Goal: Navigation & Orientation: Find specific page/section

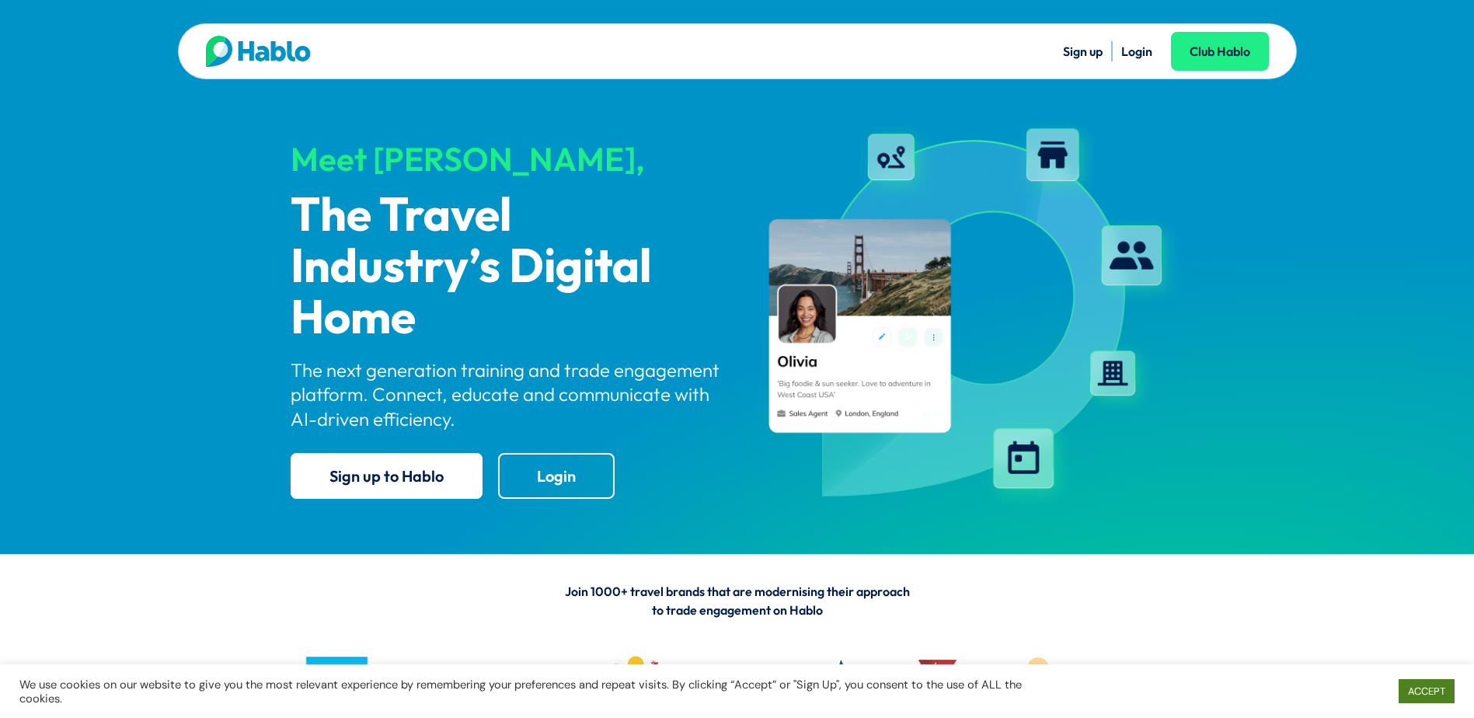
click at [1422, 695] on link "ACCEPT" at bounding box center [1426, 691] width 56 height 24
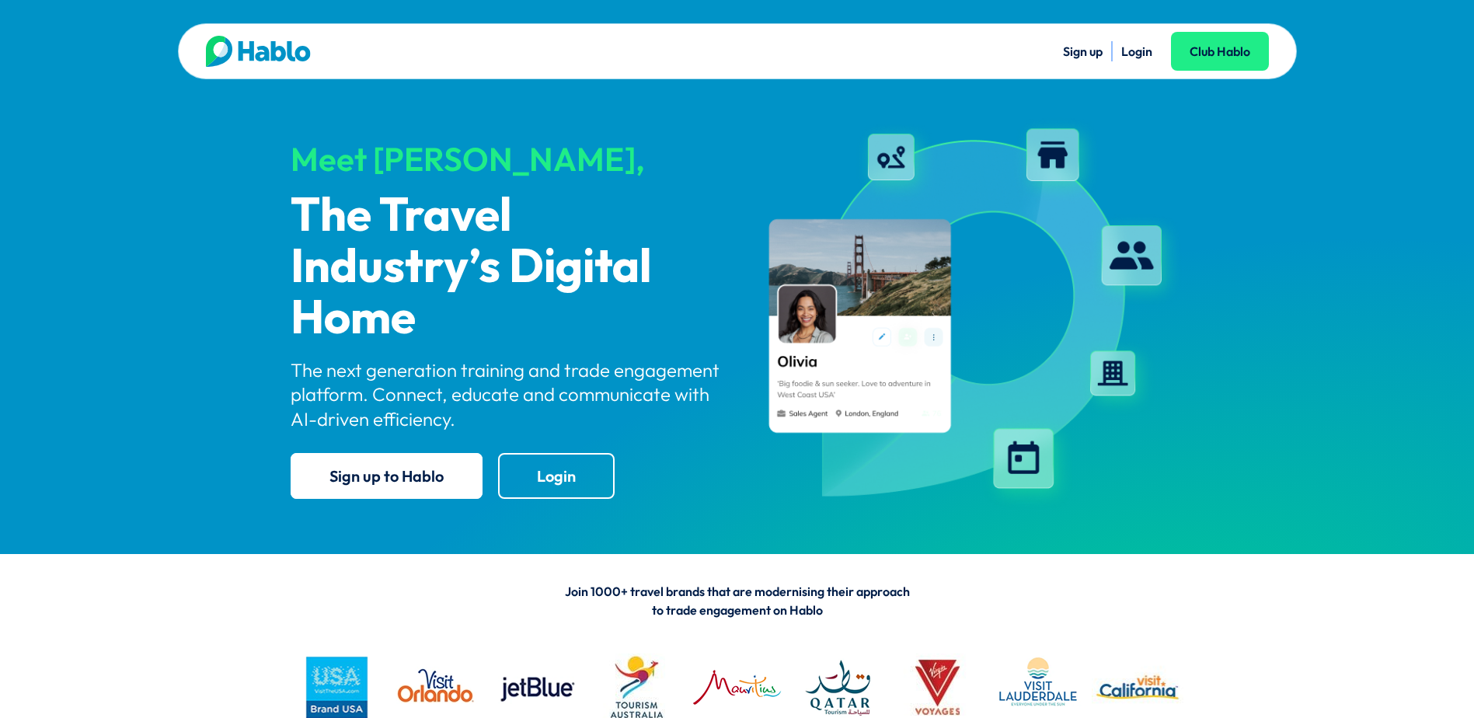
click at [1085, 51] on link "Sign up" at bounding box center [1083, 52] width 40 height 16
click at [1138, 51] on link "Login" at bounding box center [1136, 52] width 31 height 16
click at [576, 479] on link "Login" at bounding box center [556, 476] width 117 height 46
click at [1254, 47] on link "Club Hablo" at bounding box center [1220, 51] width 98 height 39
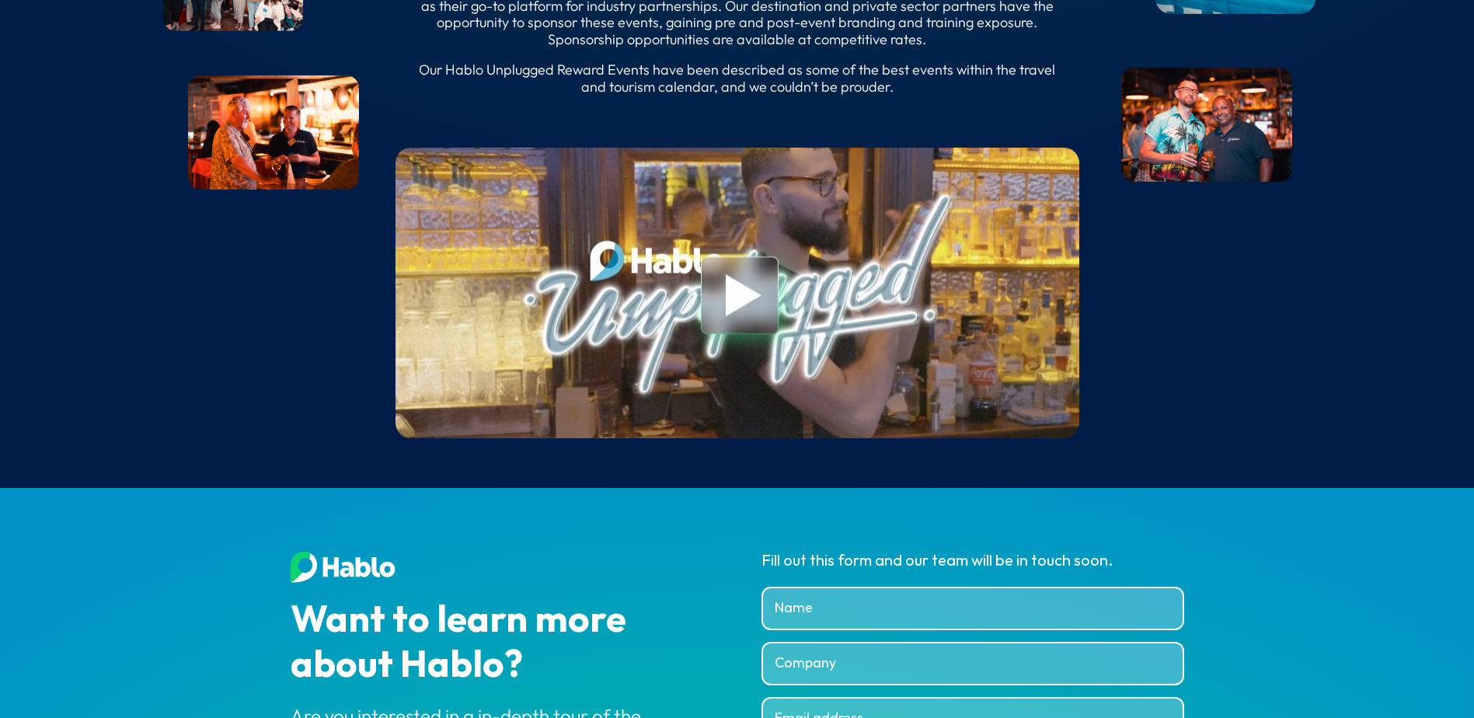
scroll to position [5486, 0]
